Goal: Find specific page/section: Find specific page/section

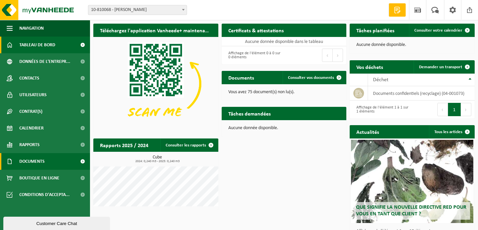
click at [35, 161] on span "Documents" at bounding box center [31, 161] width 25 height 17
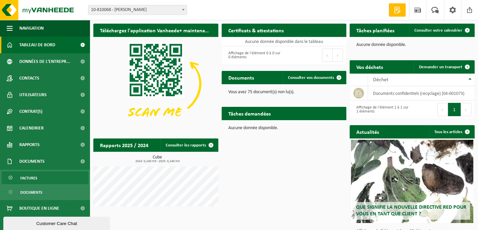
click at [29, 178] on span "Factures" at bounding box center [28, 178] width 17 height 13
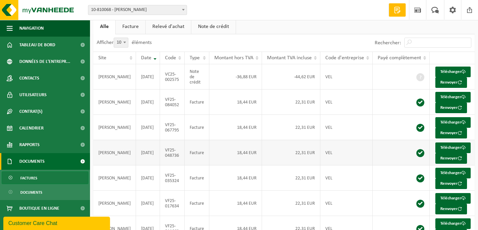
scroll to position [18, 0]
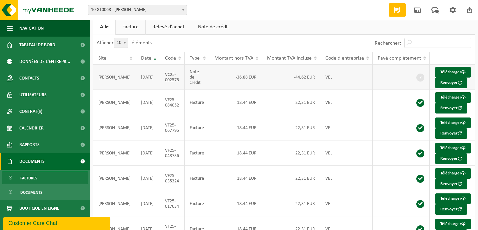
click at [416, 78] on span at bounding box center [420, 78] width 8 height 8
